Goal: Task Accomplishment & Management: Manage account settings

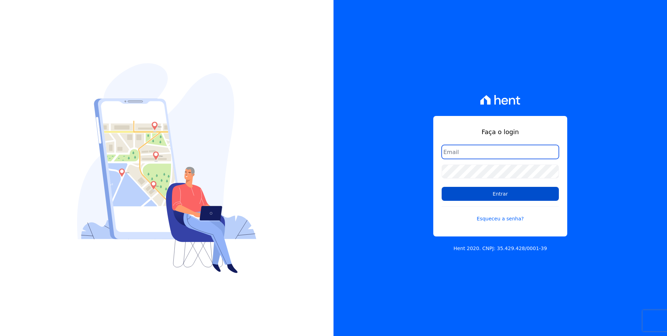
type input "moendasecopark2@gmail.com"
click at [533, 198] on input "Entrar" at bounding box center [500, 194] width 117 height 14
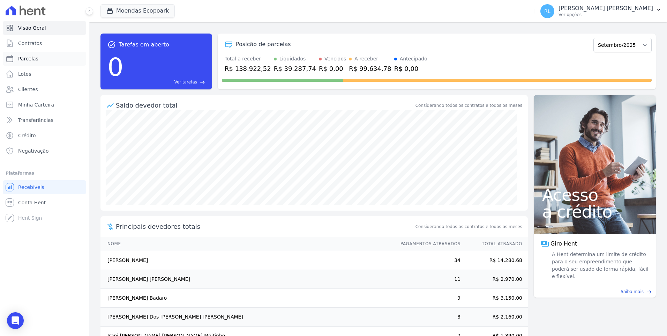
click at [41, 55] on link "Parcelas" at bounding box center [44, 59] width 83 height 14
select select
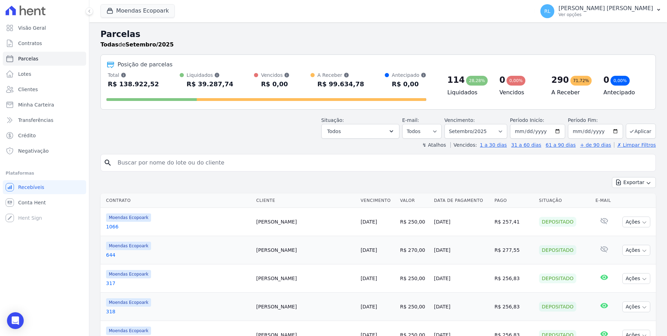
click at [178, 165] on input "search" at bounding box center [382, 163] width 539 height 14
type input "juracy"
select select
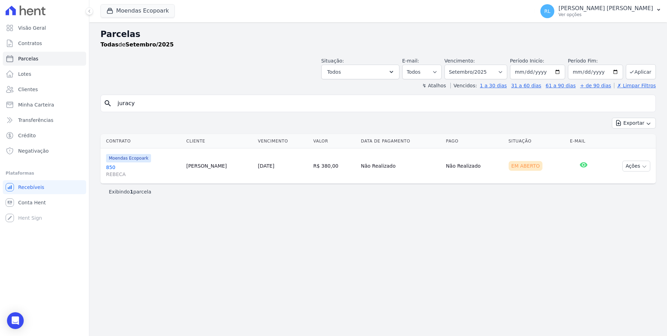
click at [112, 168] on link "850 [PERSON_NAME]" at bounding box center [143, 171] width 75 height 14
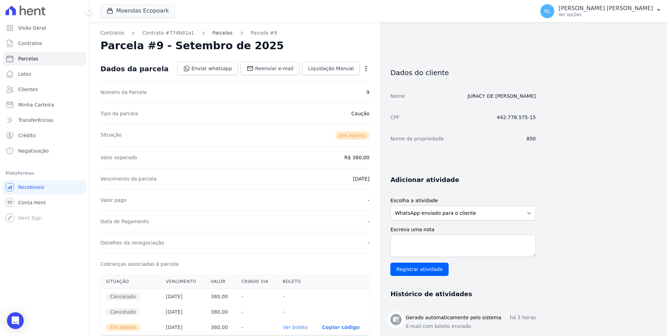
click at [213, 32] on link "Parcelas" at bounding box center [222, 32] width 20 height 7
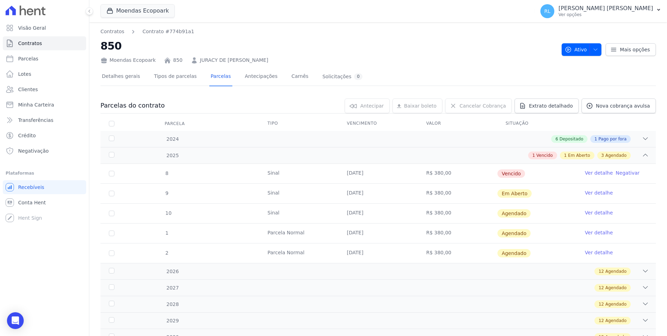
click at [592, 172] on link "Ver detalhe" at bounding box center [599, 172] width 28 height 7
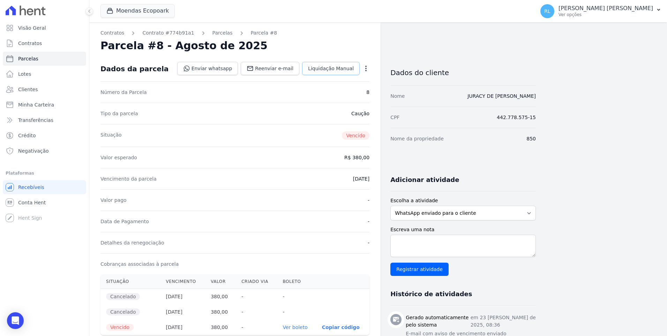
click at [328, 72] on link "Liquidação Manual" at bounding box center [331, 68] width 58 height 13
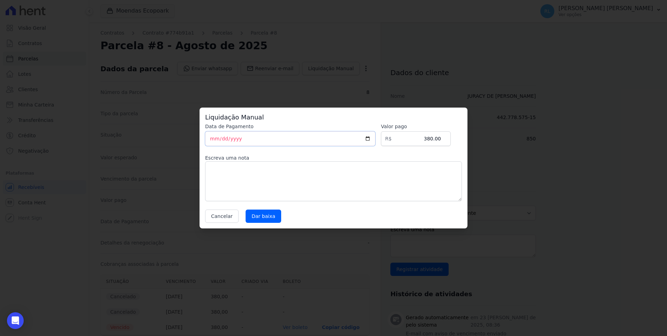
click at [215, 138] on input "[DATE]" at bounding box center [290, 138] width 170 height 15
type input "[DATE]"
click at [241, 173] on textarea at bounding box center [333, 181] width 257 height 40
type textarea "pix"
click at [269, 218] on input "Dar baixa" at bounding box center [264, 215] width 36 height 13
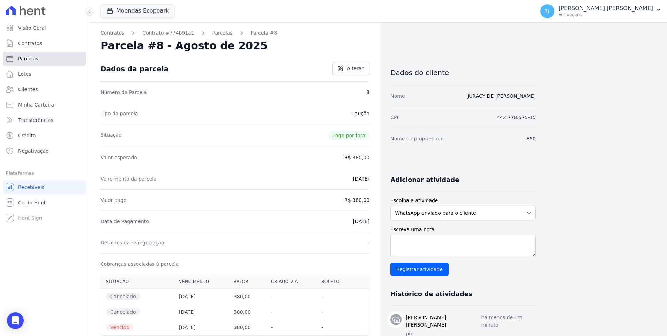
click at [33, 60] on span "Parcelas" at bounding box center [28, 58] width 20 height 7
select select
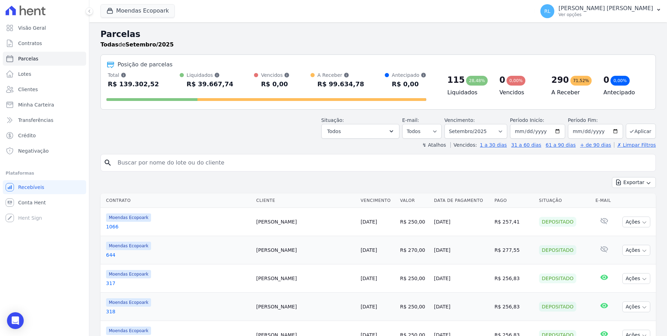
click at [158, 157] on input "search" at bounding box center [382, 163] width 539 height 14
type input "797"
select select
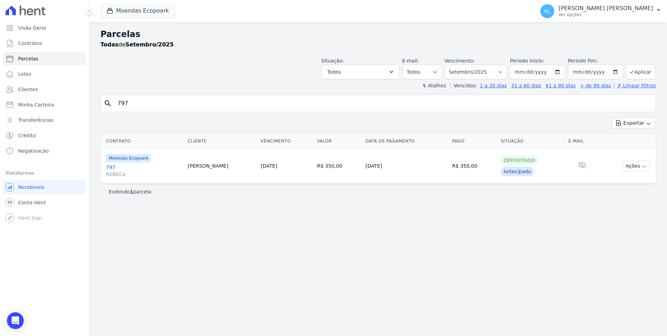
click at [147, 108] on input "797" at bounding box center [382, 103] width 539 height 14
type input "796"
select select
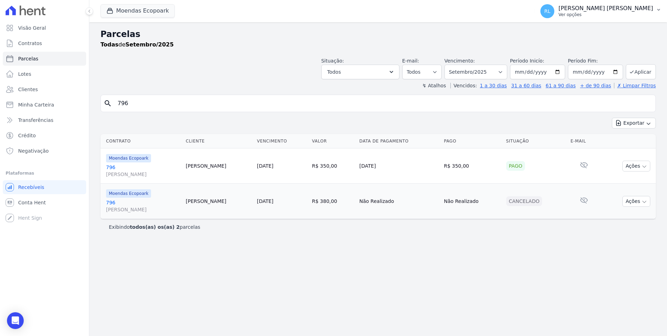
click at [660, 13] on button "[PERSON_NAME] [PERSON_NAME] Ver opções" at bounding box center [601, 11] width 132 height 20
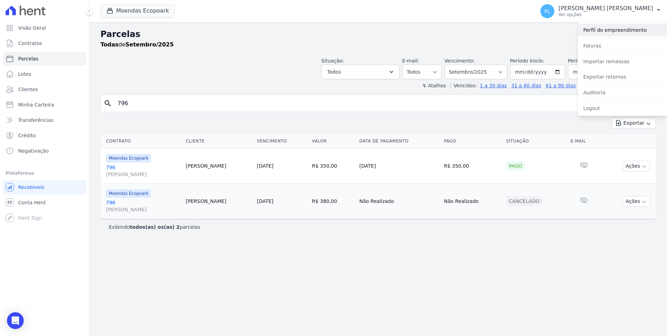
click at [600, 33] on link "Perfil do empreendimento" at bounding box center [622, 30] width 89 height 13
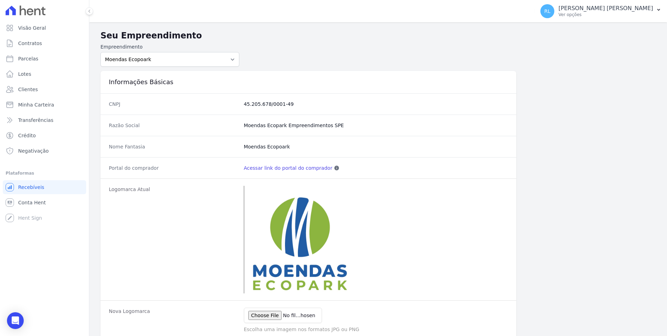
click at [296, 170] on link "Acessar link do portal do comprador" at bounding box center [288, 167] width 89 height 7
select select
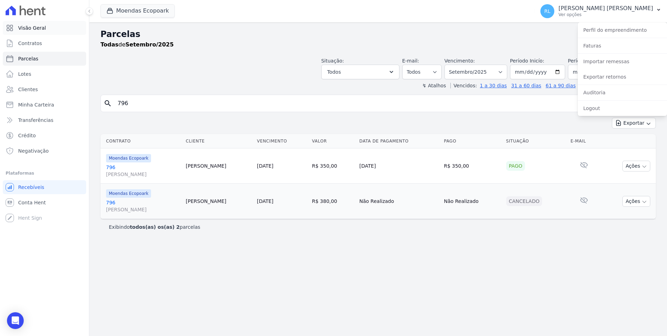
click at [33, 29] on span "Visão Geral" at bounding box center [32, 27] width 28 height 7
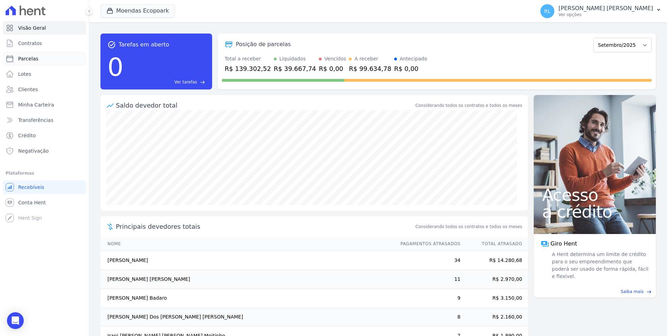
click at [28, 56] on span "Parcelas" at bounding box center [28, 58] width 20 height 7
select select
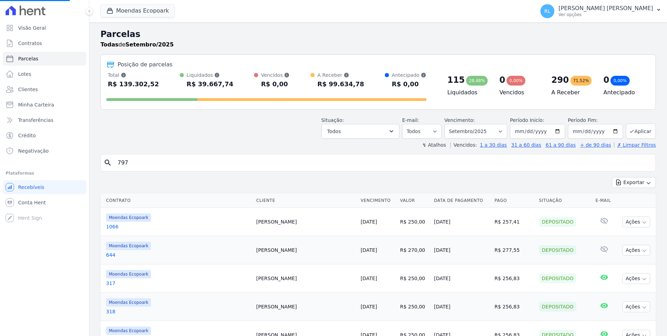
drag, startPoint x: 142, startPoint y: 161, endPoint x: 95, endPoint y: 152, distance: 47.6
type input "6"
select select
click at [137, 157] on input "search" at bounding box center [382, 163] width 539 height 14
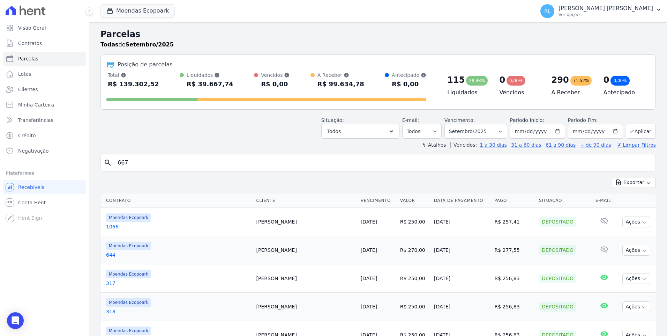
type input "667"
select select
